Goal: Transaction & Acquisition: Purchase product/service

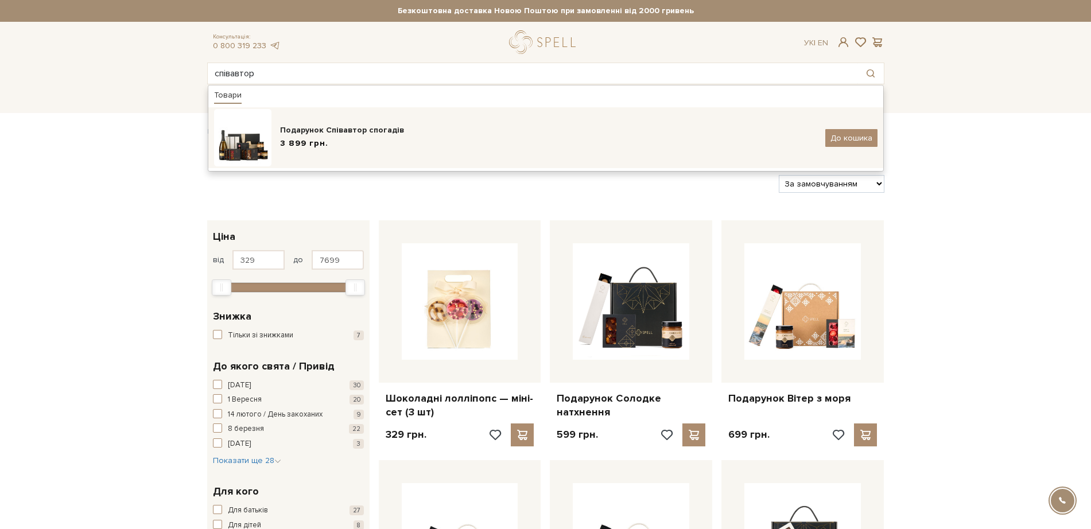
type input "співавтор"
click at [315, 133] on div "Подарунок Співавтор спогадів" at bounding box center [548, 130] width 537 height 11
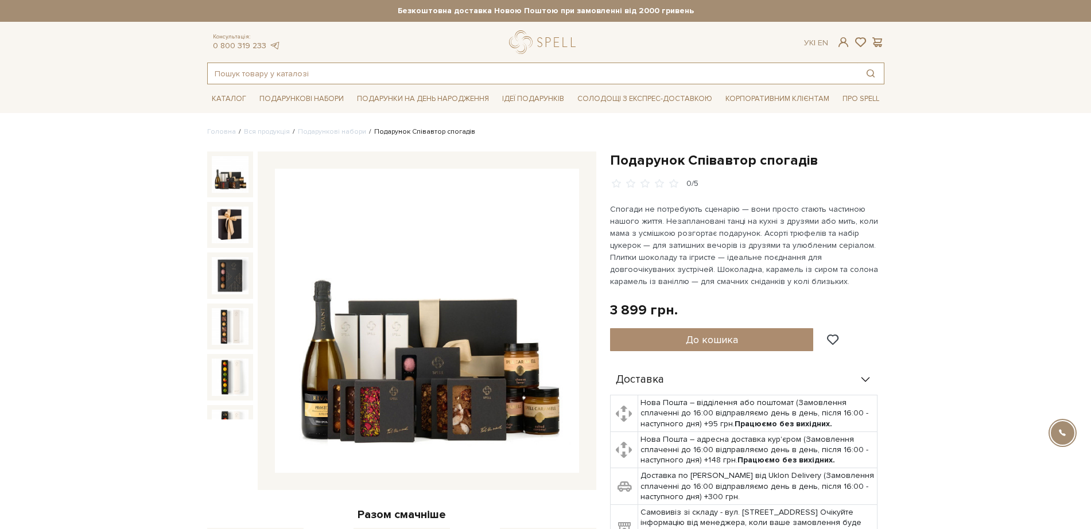
click at [429, 71] on input "text" at bounding box center [533, 73] width 650 height 21
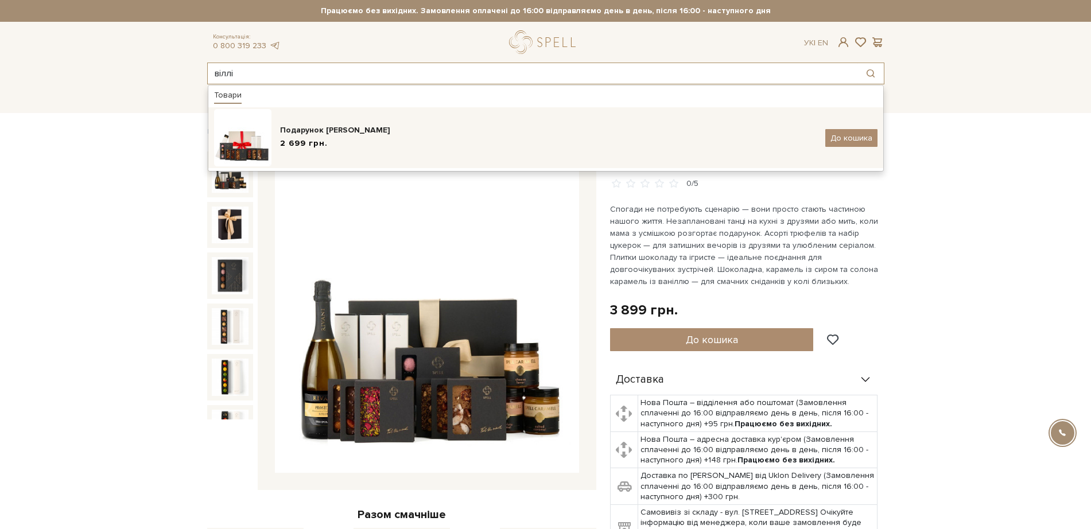
type input "віллі"
click at [302, 132] on div "Подарунок [PERSON_NAME]" at bounding box center [548, 130] width 537 height 11
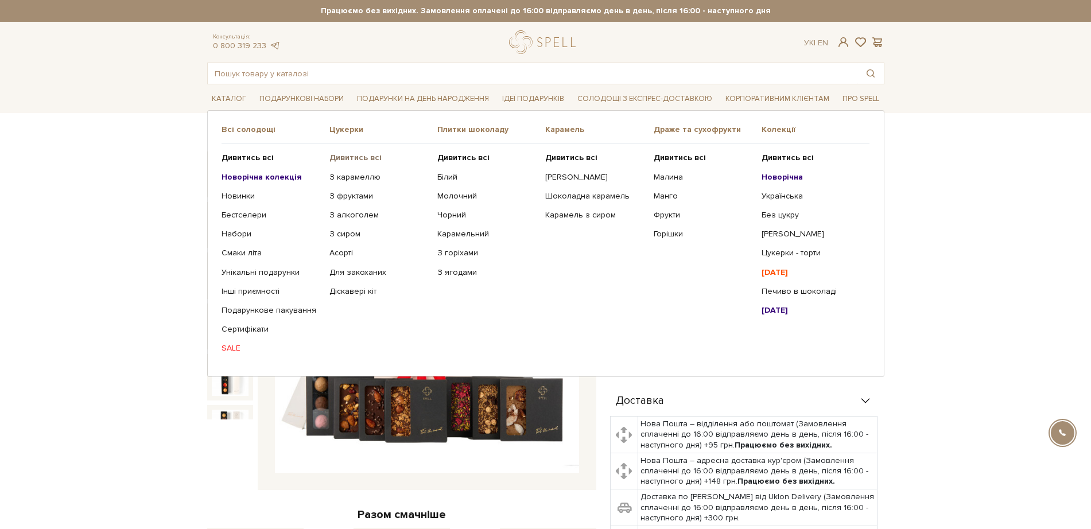
click at [360, 156] on b "Дивитись всі" at bounding box center [355, 158] width 52 height 10
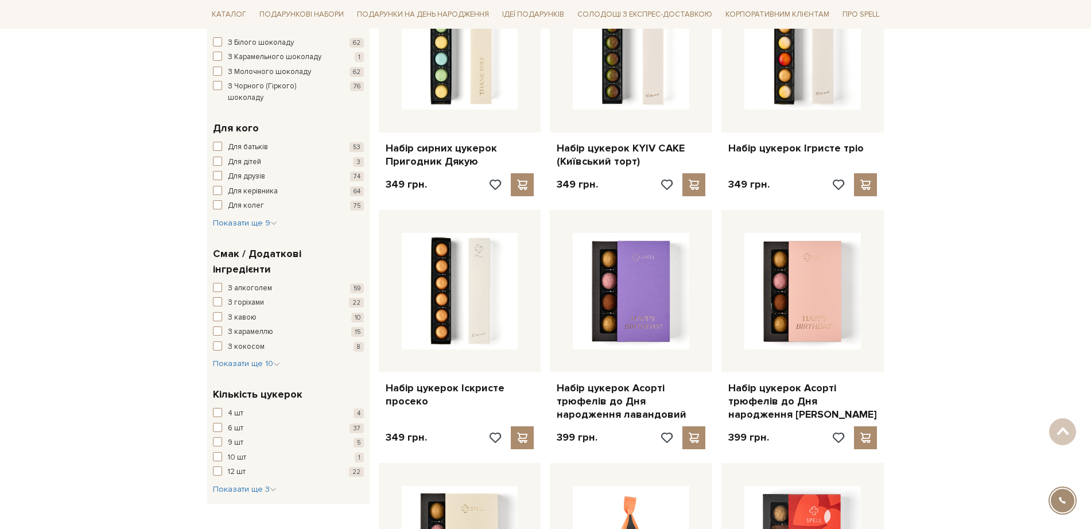
scroll to position [789, 0]
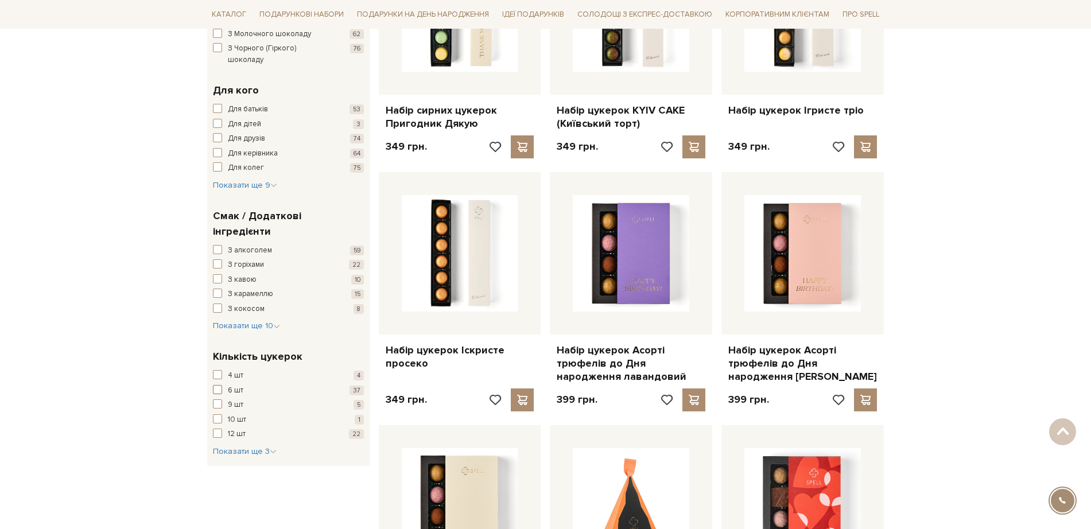
click at [221, 385] on span "button" at bounding box center [217, 389] width 9 height 9
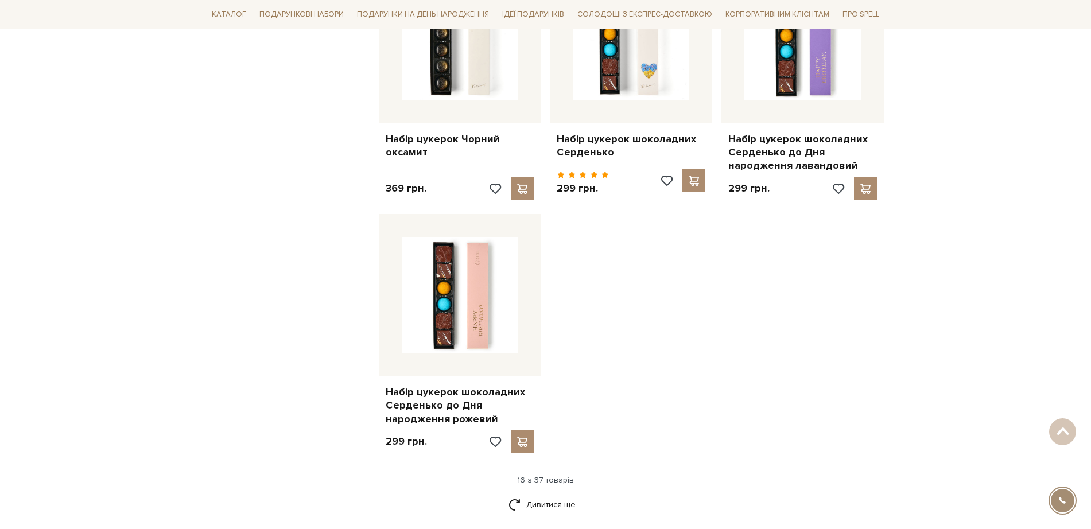
scroll to position [1291, 0]
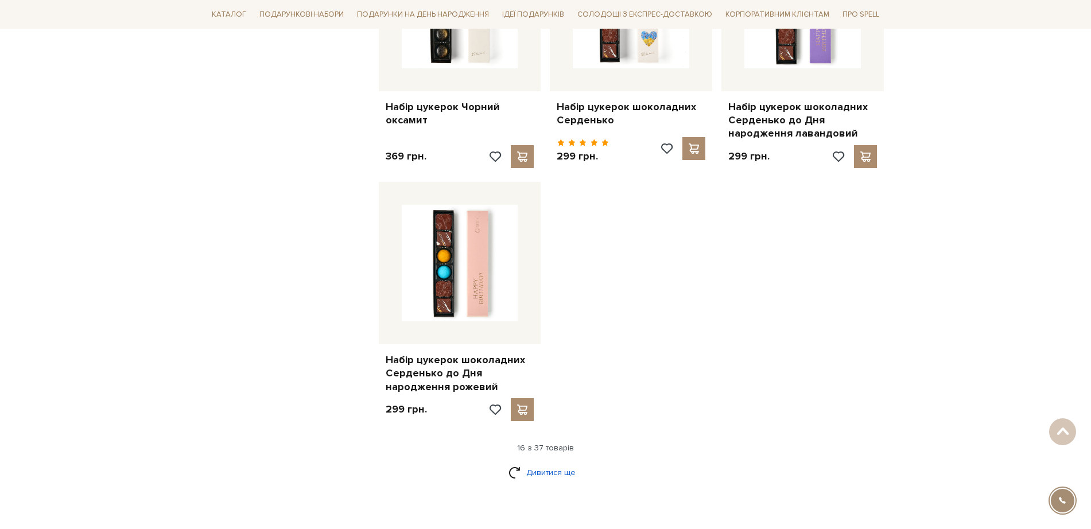
click at [542, 463] on link "Дивитися ще" at bounding box center [545, 473] width 75 height 20
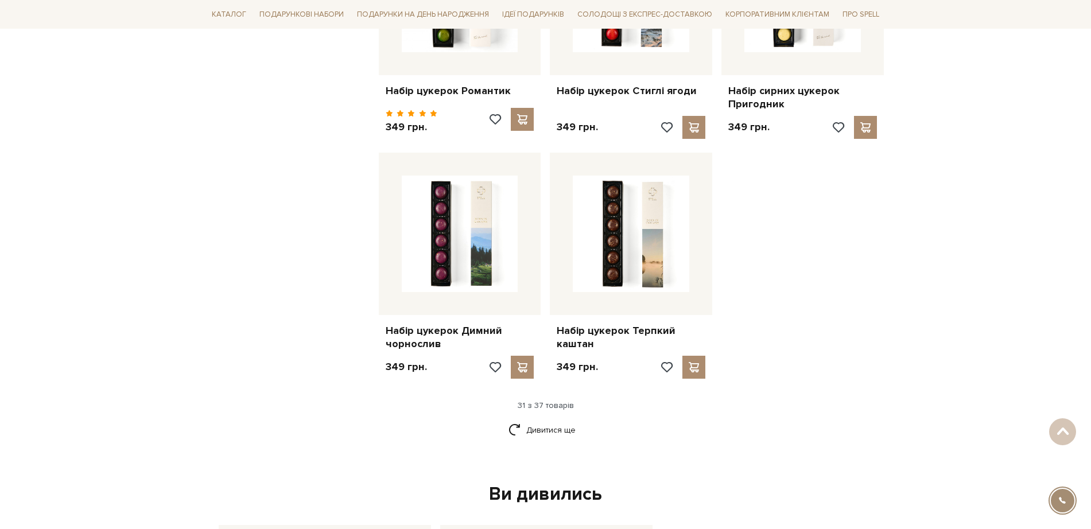
scroll to position [2583, 0]
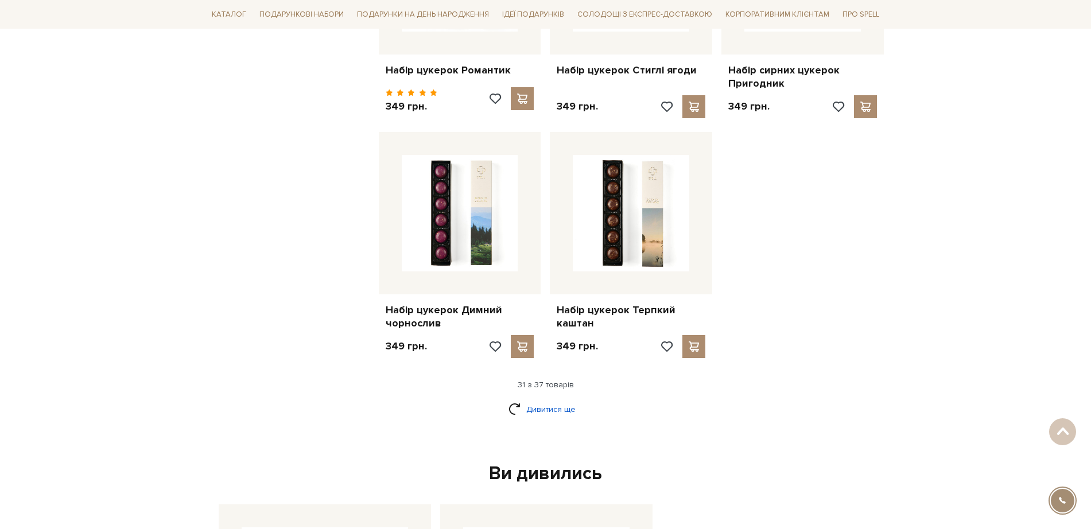
click at [552, 399] on link "Дивитися ще" at bounding box center [545, 409] width 75 height 20
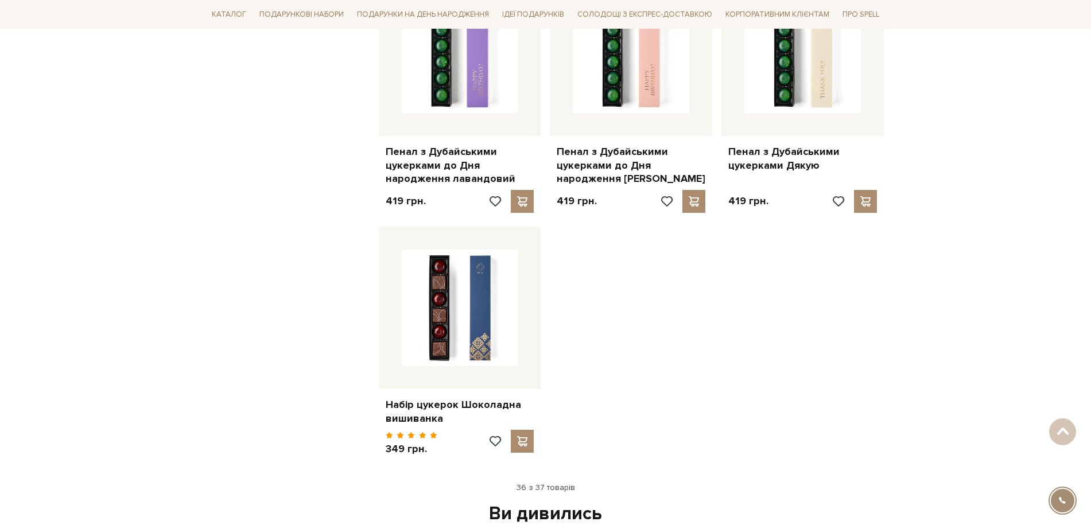
scroll to position [3013, 0]
